Goal: Information Seeking & Learning: Understand process/instructions

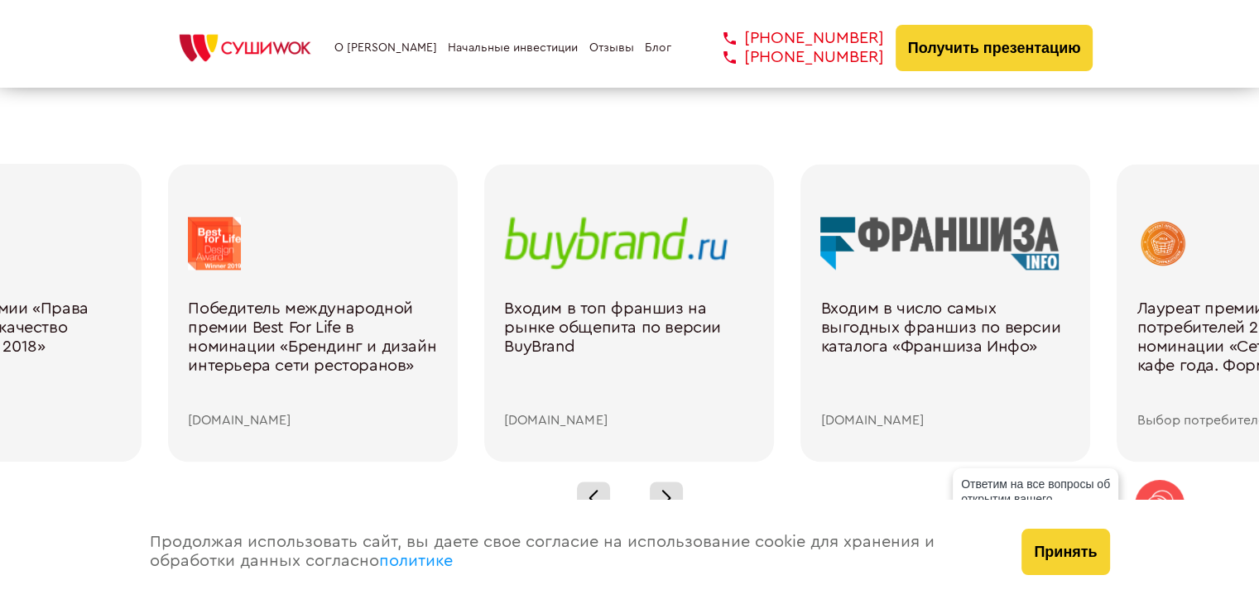
scroll to position [2400, 0]
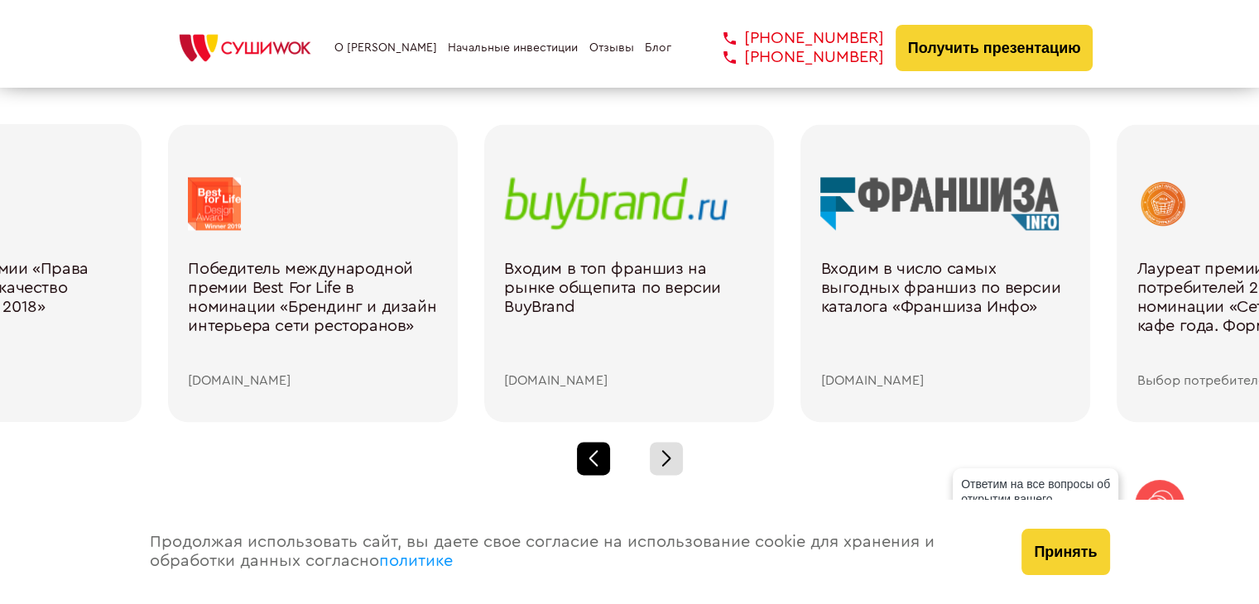
click at [599, 446] on div at bounding box center [593, 458] width 33 height 33
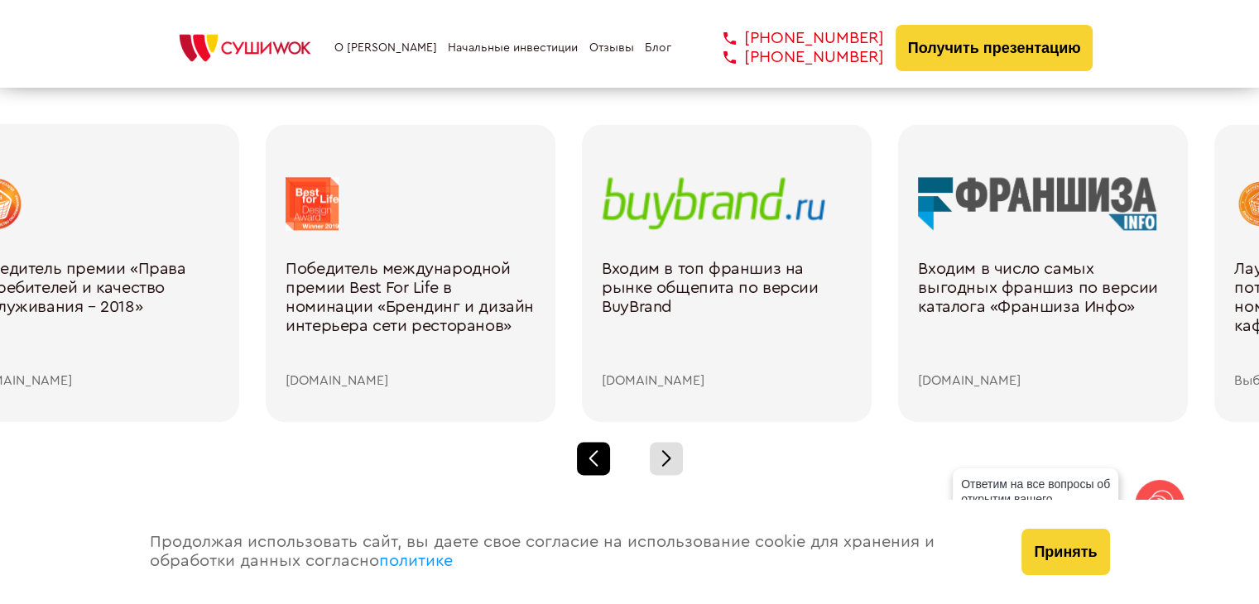
click at [599, 446] on div at bounding box center [593, 458] width 33 height 33
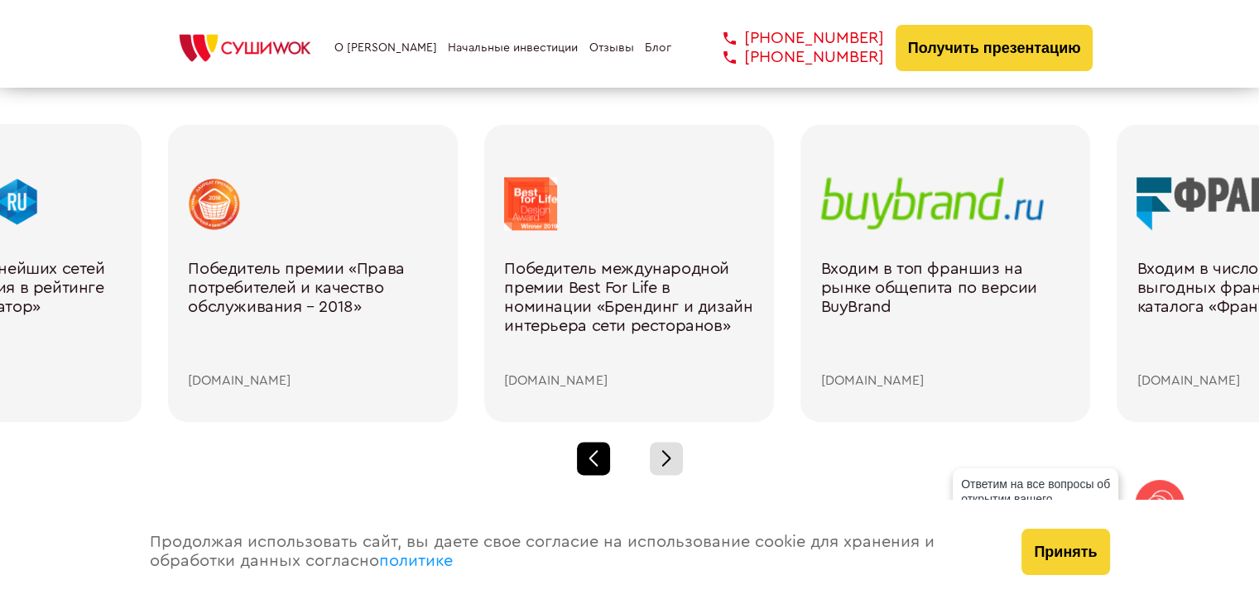
click at [596, 451] on div at bounding box center [593, 458] width 33 height 33
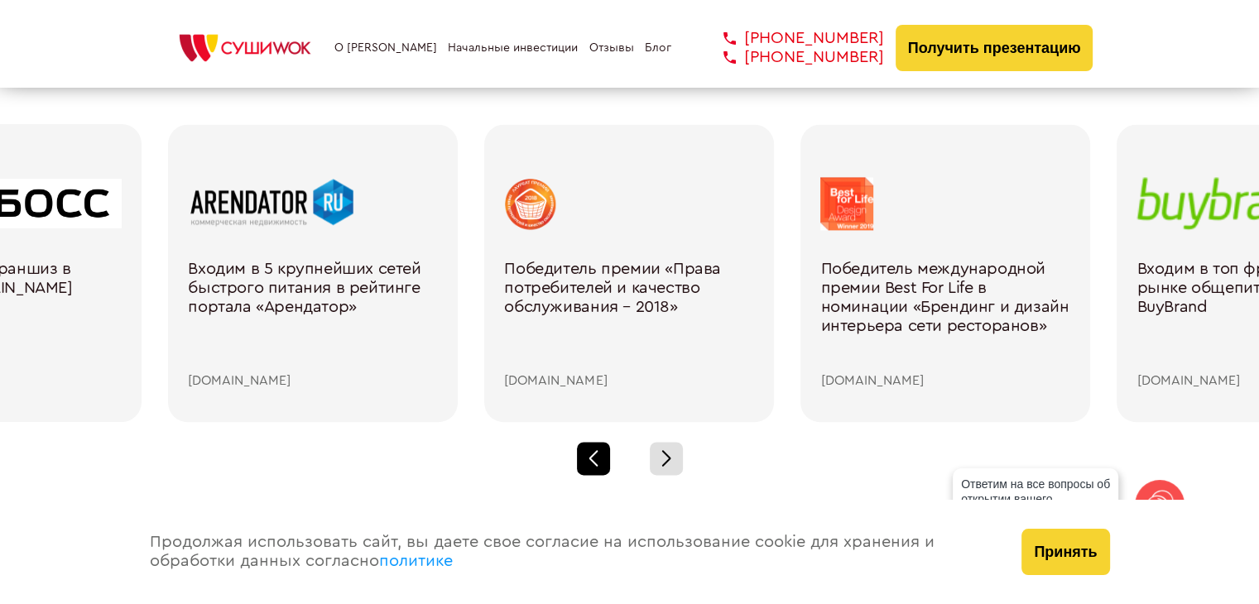
click at [596, 451] on div at bounding box center [593, 458] width 33 height 33
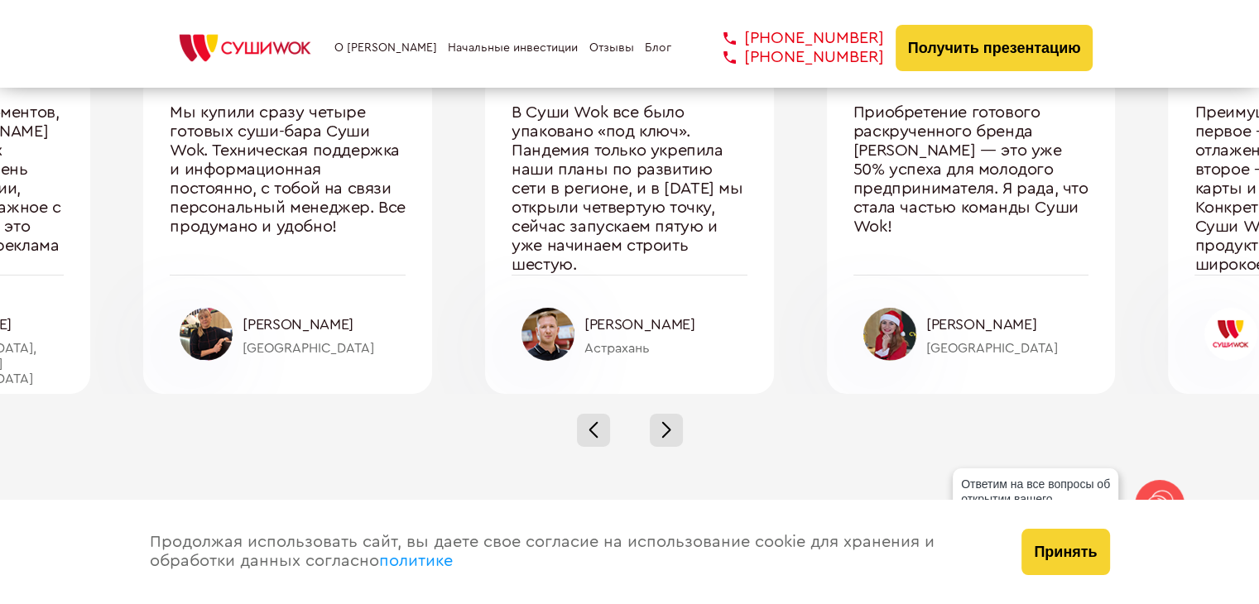
scroll to position [5712, 0]
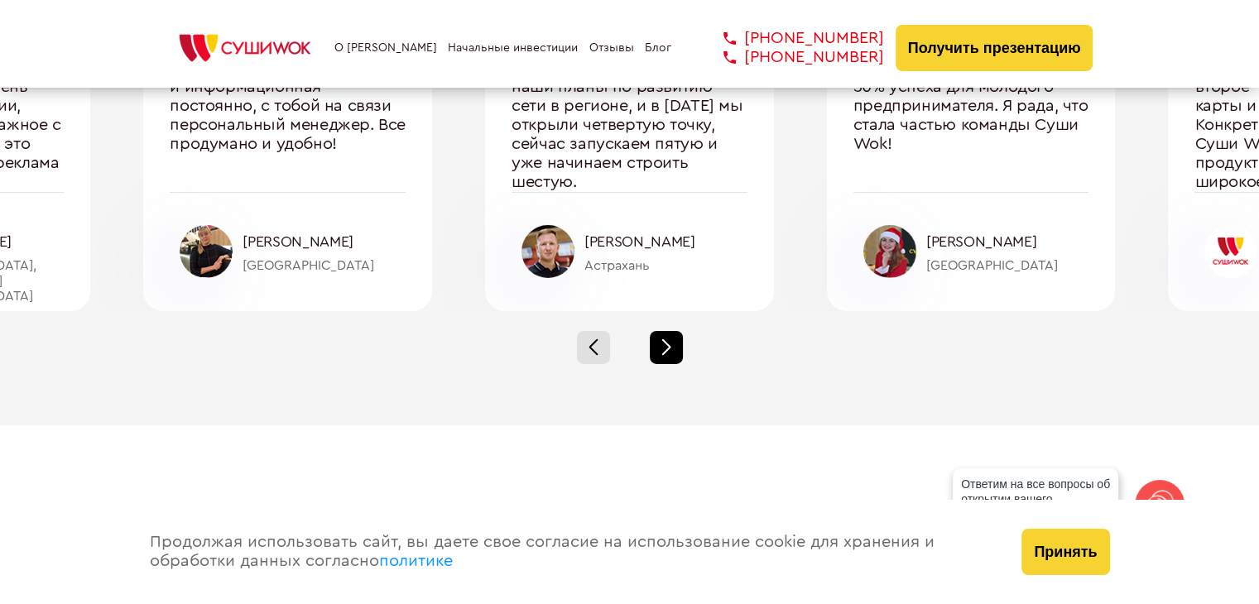
click at [676, 353] on div at bounding box center [666, 347] width 33 height 33
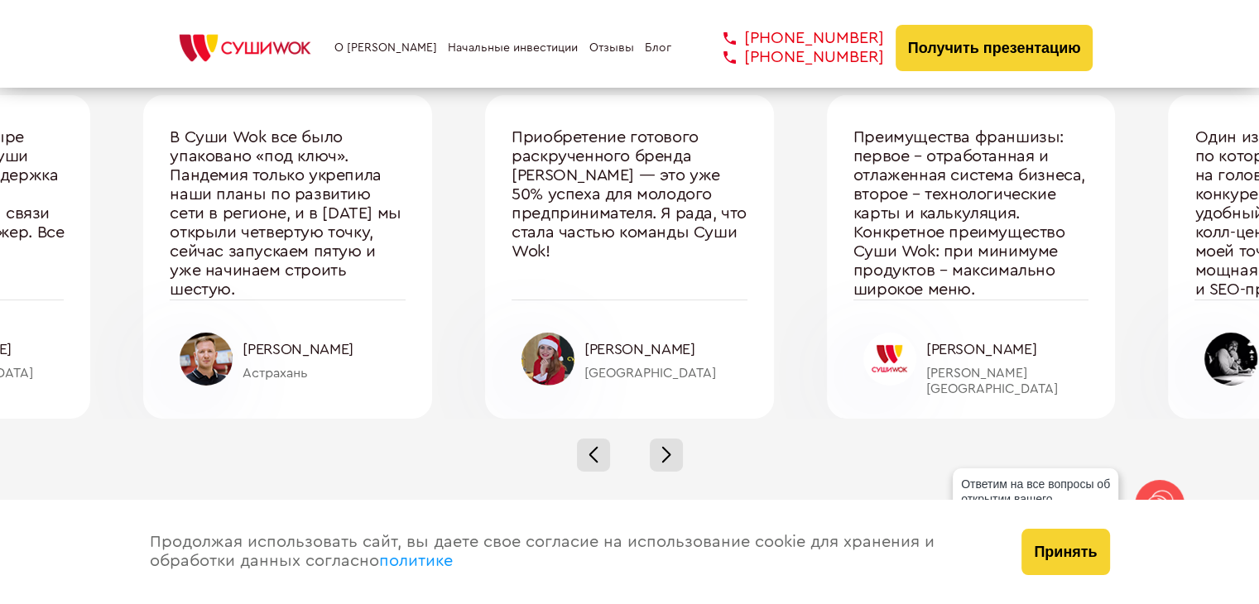
scroll to position [5629, 0]
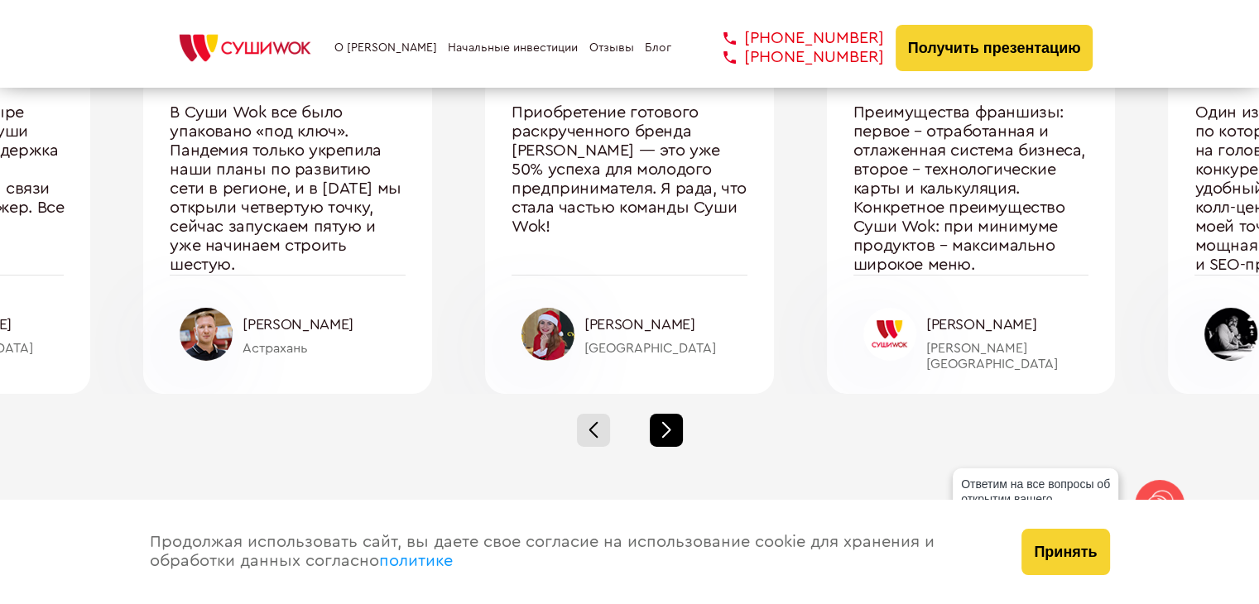
click at [660, 427] on div at bounding box center [666, 430] width 33 height 33
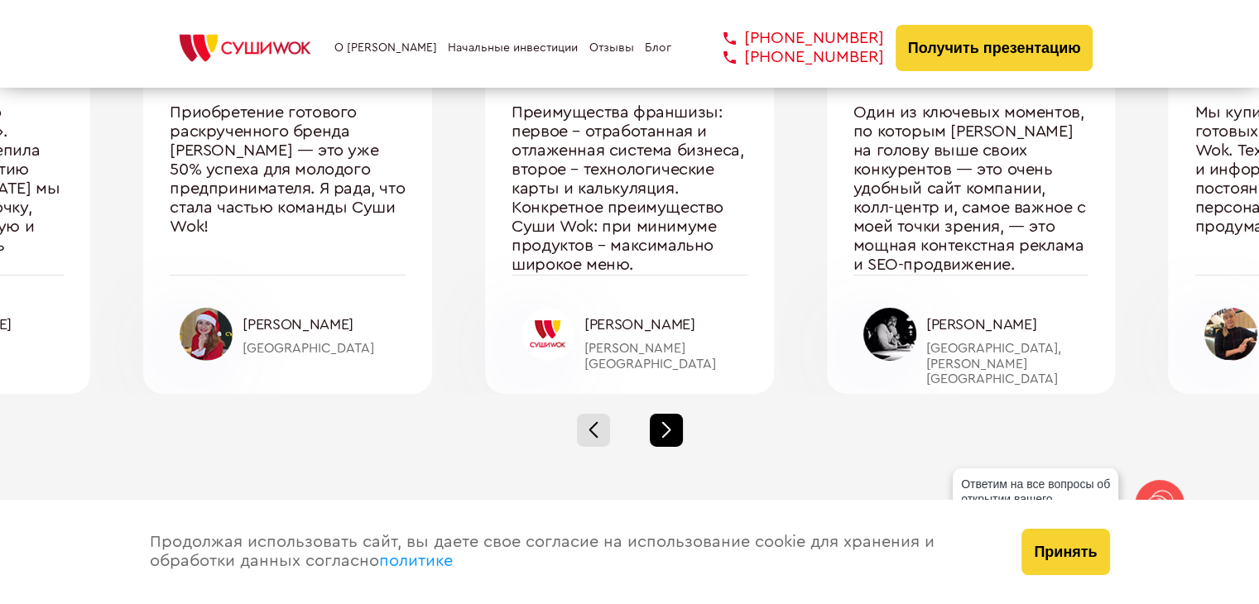
click at [661, 427] on div at bounding box center [666, 430] width 33 height 33
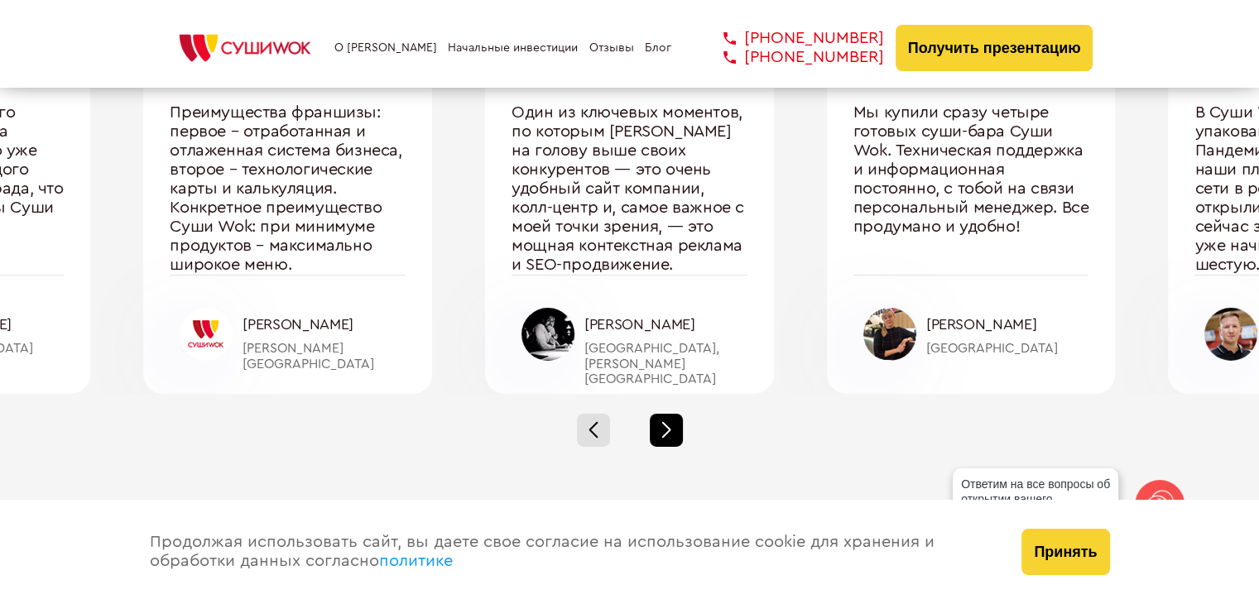
click at [662, 425] on div at bounding box center [666, 430] width 33 height 33
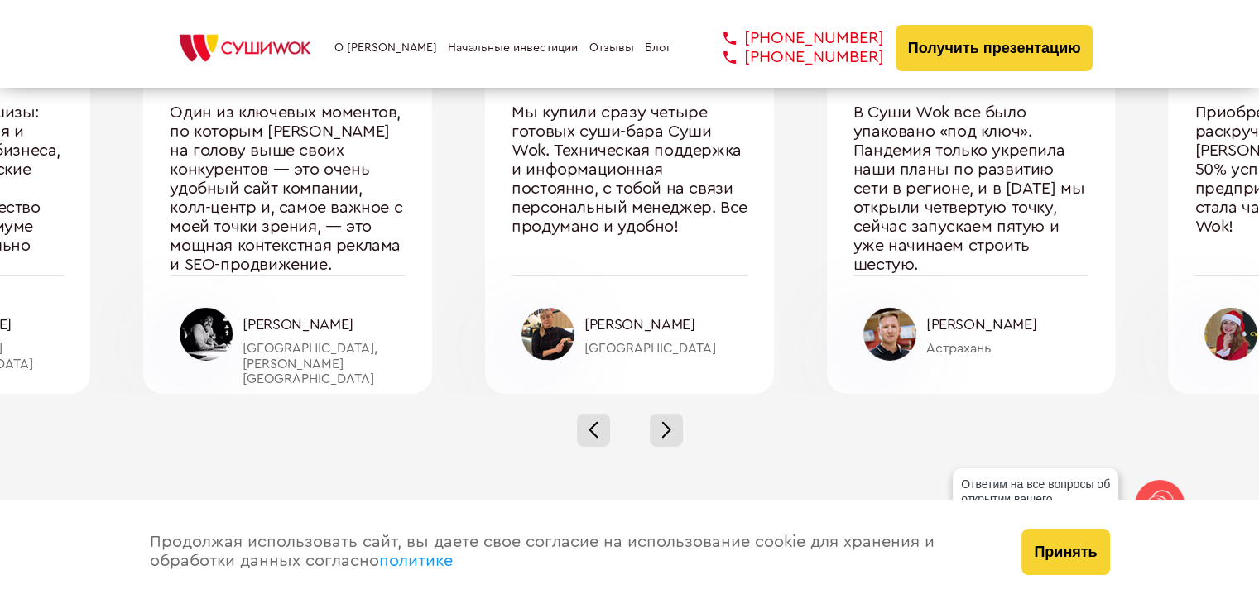
drag, startPoint x: 656, startPoint y: 430, endPoint x: 510, endPoint y: 434, distance: 145.7
click at [510, 434] on div at bounding box center [629, 430] width 1259 height 73
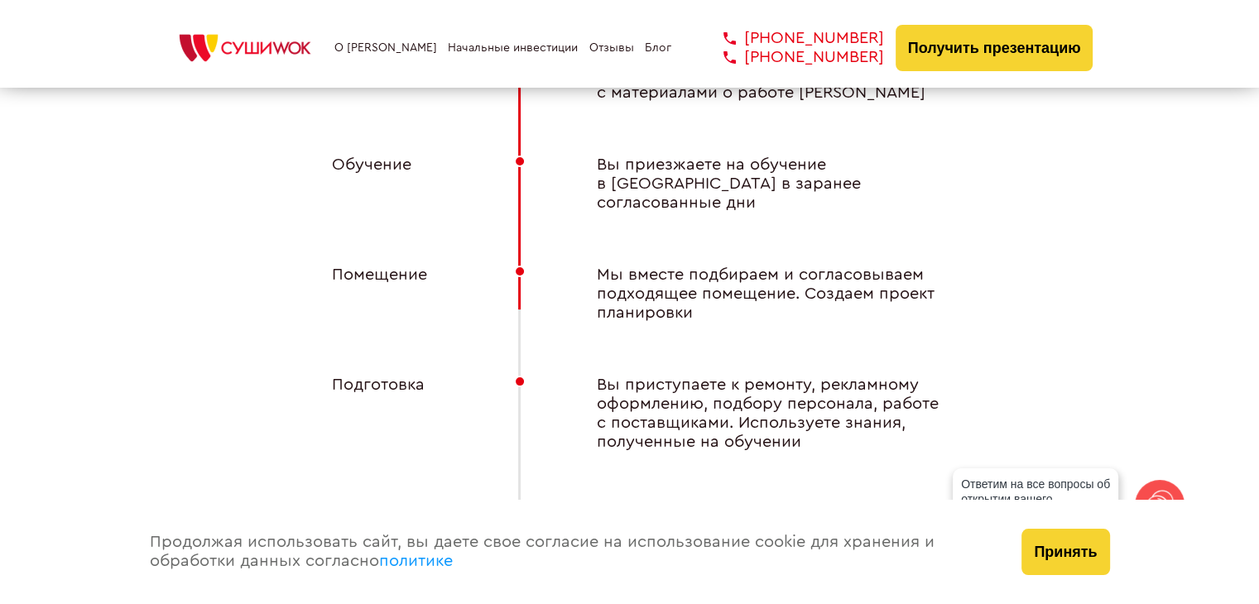
scroll to position [6539, 0]
